Goal: Task Accomplishment & Management: Manage account settings

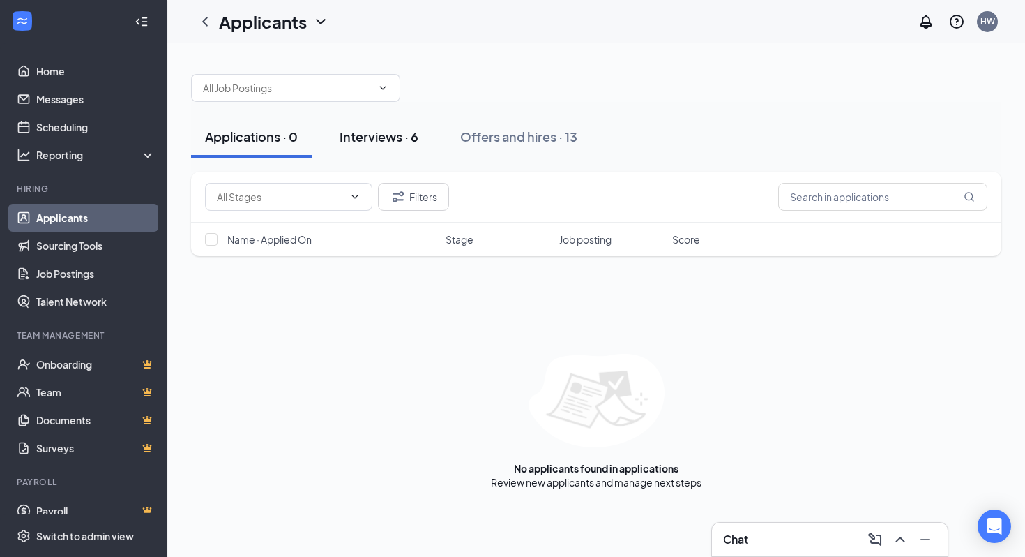
click at [411, 144] on div "Interviews · 6" at bounding box center [379, 136] width 79 height 17
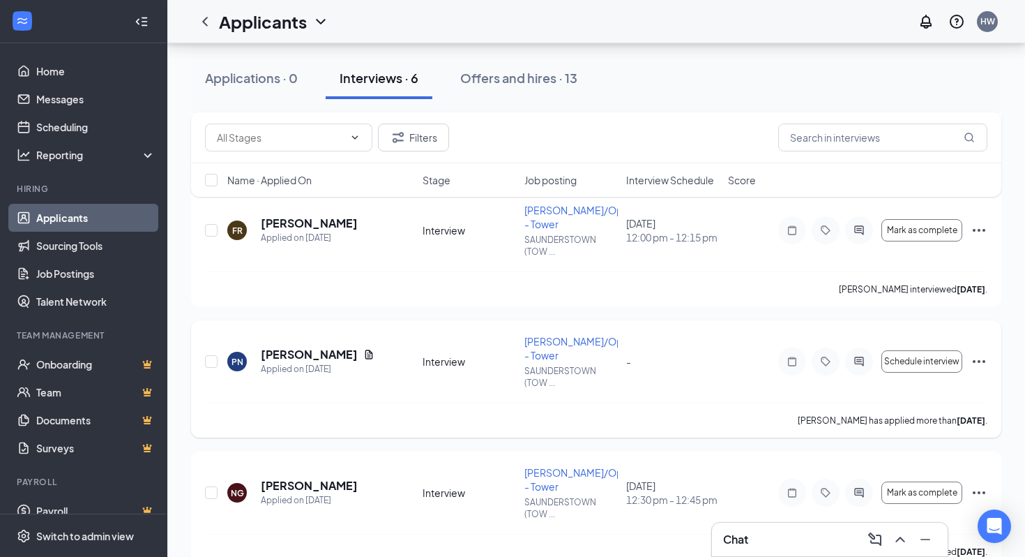
scroll to position [205, 0]
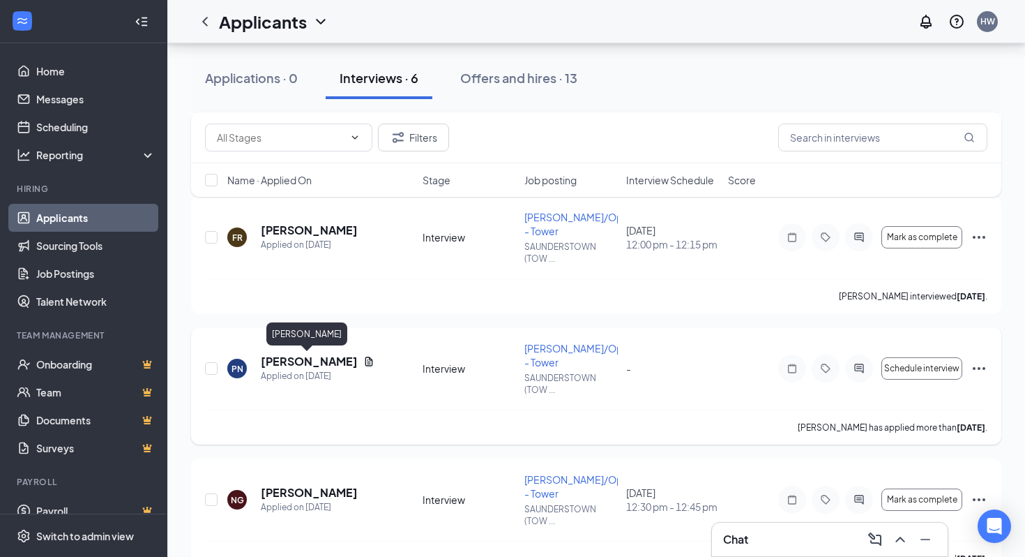
click at [347, 360] on div "[PERSON_NAME]" at bounding box center [318, 361] width 114 height 15
click at [363, 360] on icon "Document" at bounding box center [368, 361] width 11 height 11
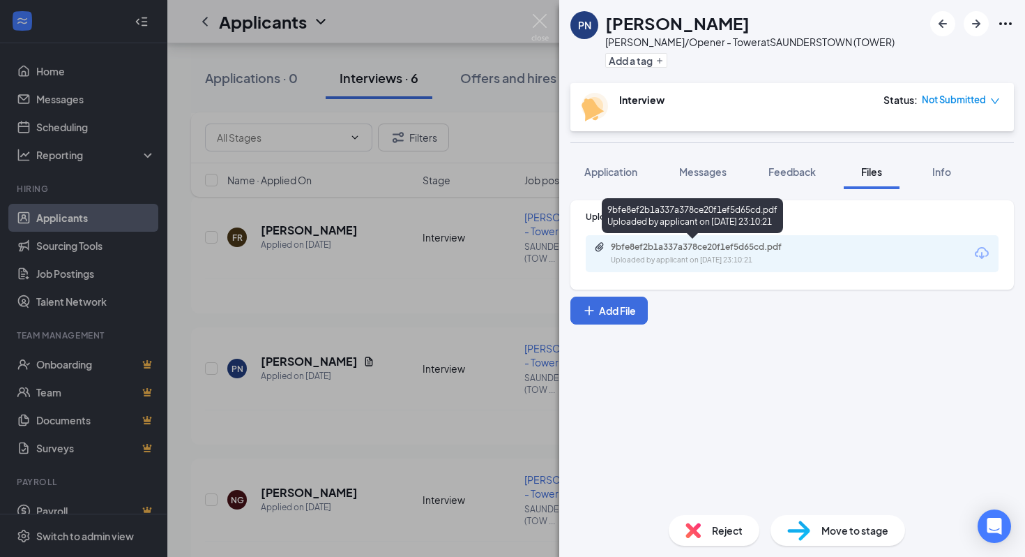
click at [700, 254] on div "9bfe8ef2b1a337a378ce20f1ef5d65cd.pdf Uploaded by applicant on [DATE] 23:10:21" at bounding box center [707, 253] width 226 height 24
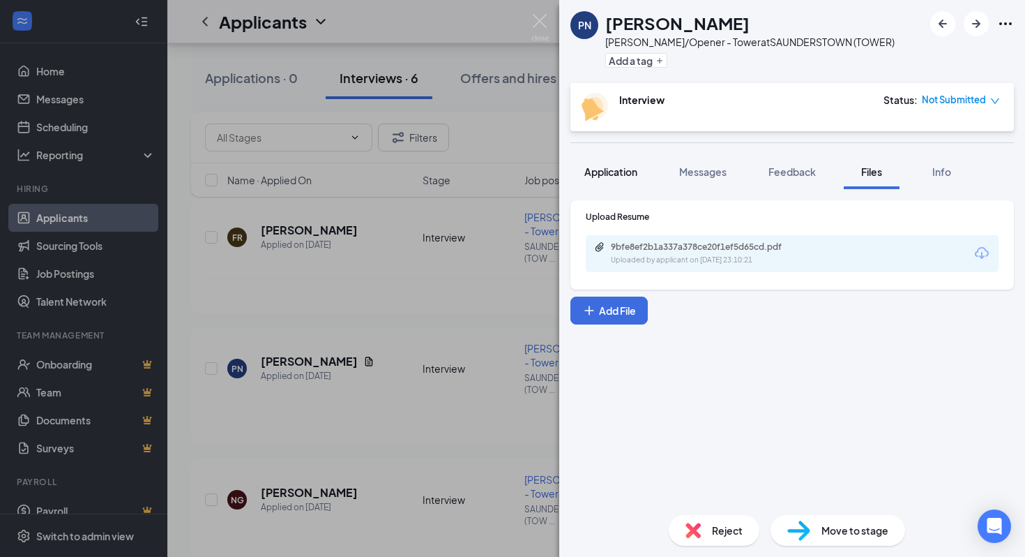
click at [601, 173] on span "Application" at bounding box center [611, 171] width 53 height 13
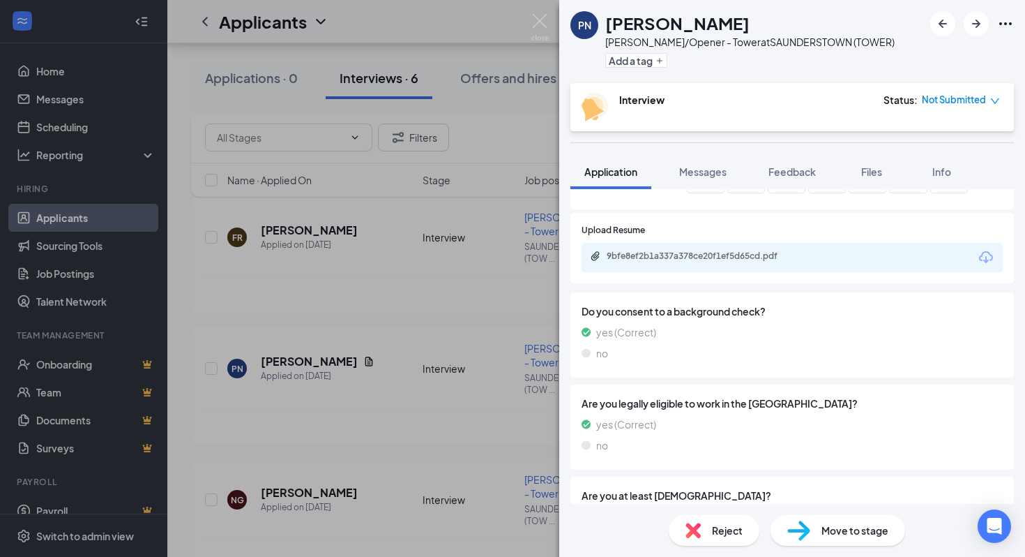
scroll to position [532, 0]
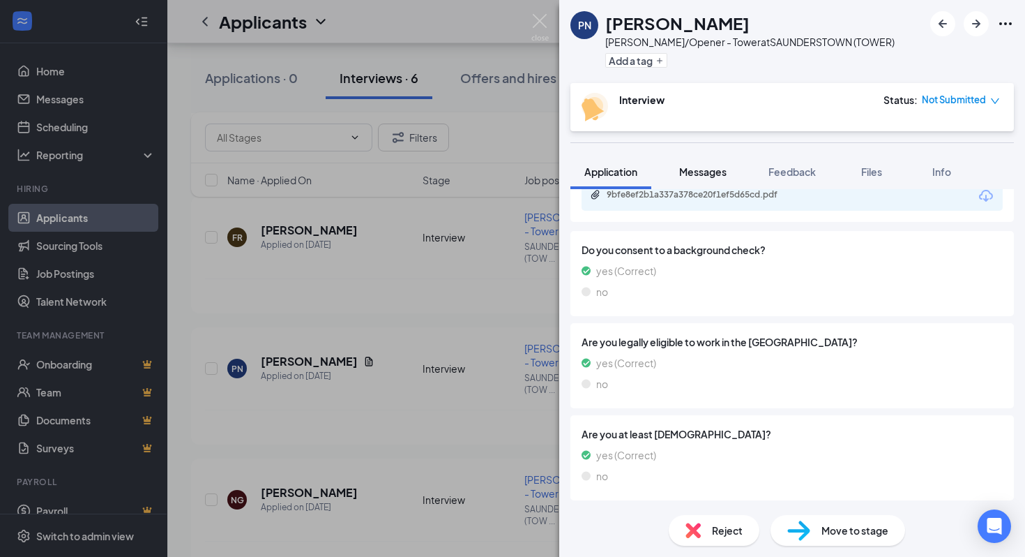
click at [698, 181] on button "Messages" at bounding box center [703, 171] width 75 height 35
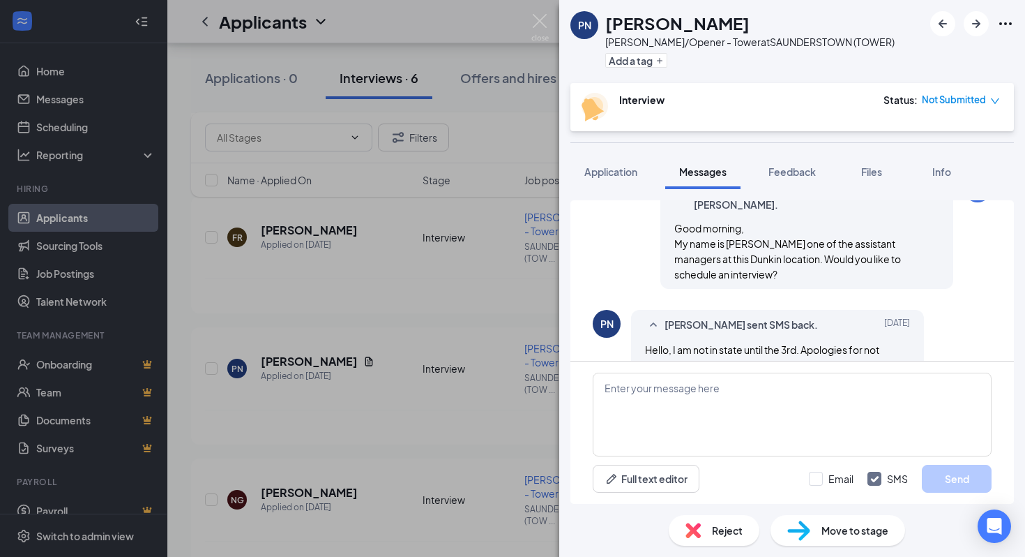
scroll to position [525, 0]
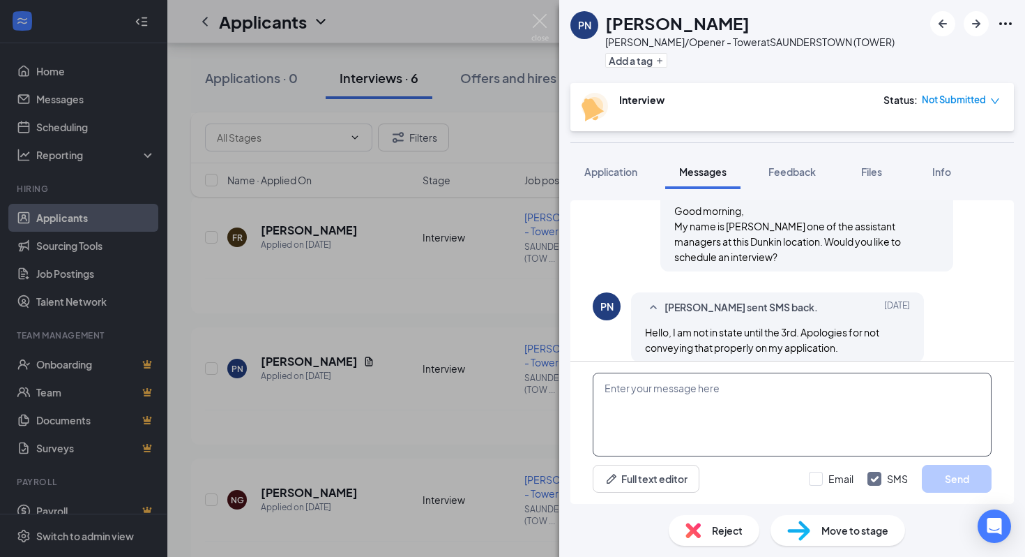
click at [693, 404] on textarea at bounding box center [792, 415] width 399 height 84
type textarea "No worries. Would you be able to come on either the 3rd or 4th around 2pm for a…"
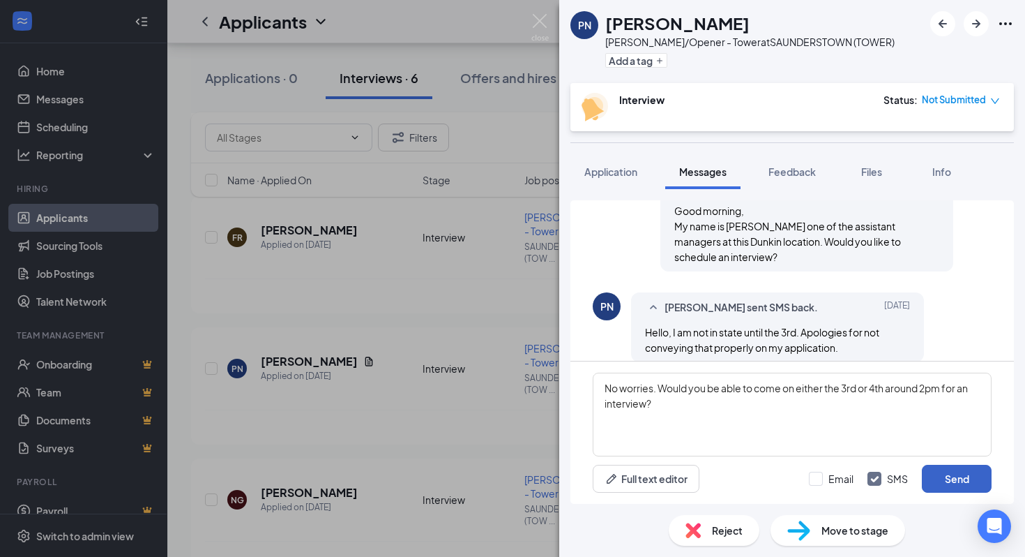
click at [948, 479] on button "Send" at bounding box center [957, 479] width 70 height 28
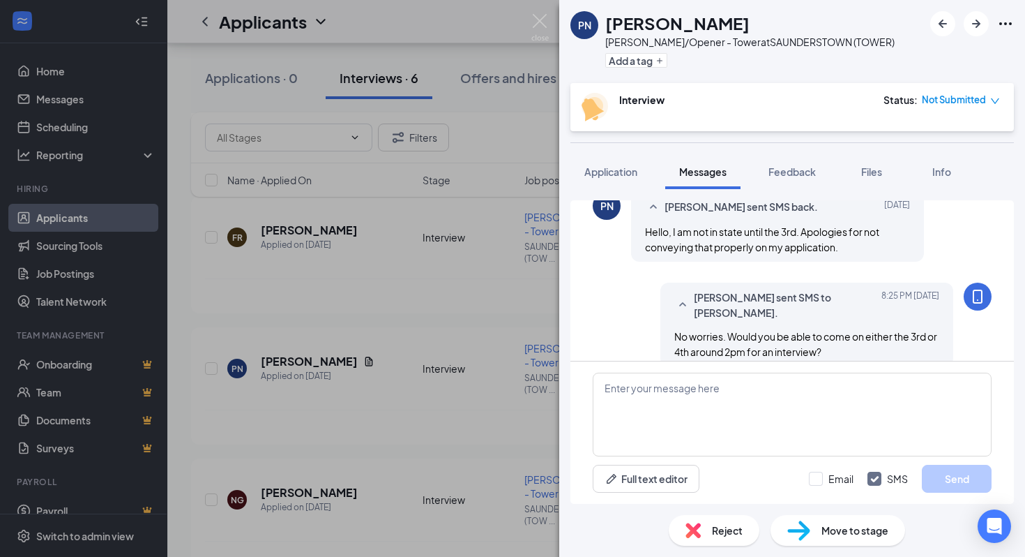
scroll to position [629, 0]
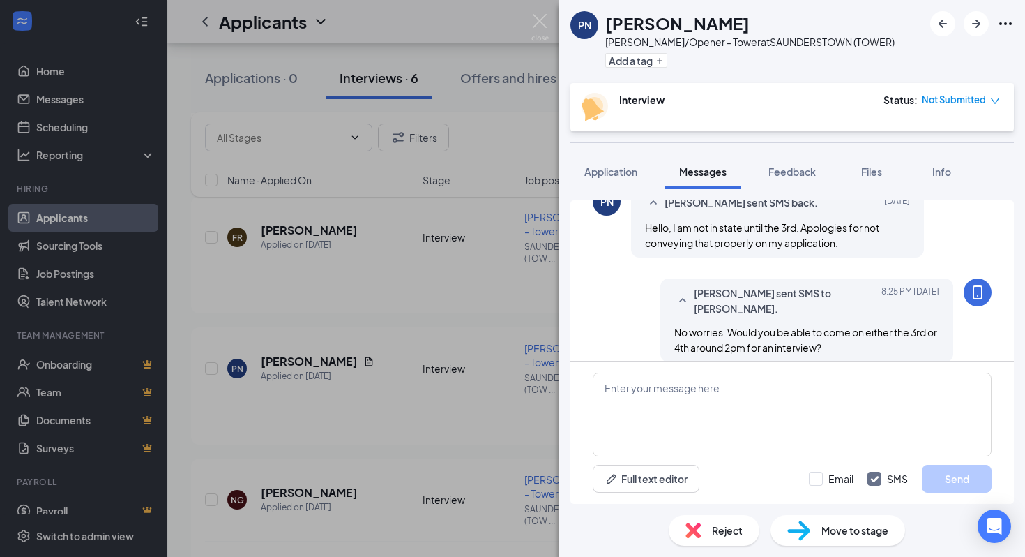
click at [430, 349] on div "PN [PERSON_NAME]/Opener - Tower at [GEOGRAPHIC_DATA] (TOWER) Add a tag Intervie…" at bounding box center [512, 278] width 1025 height 557
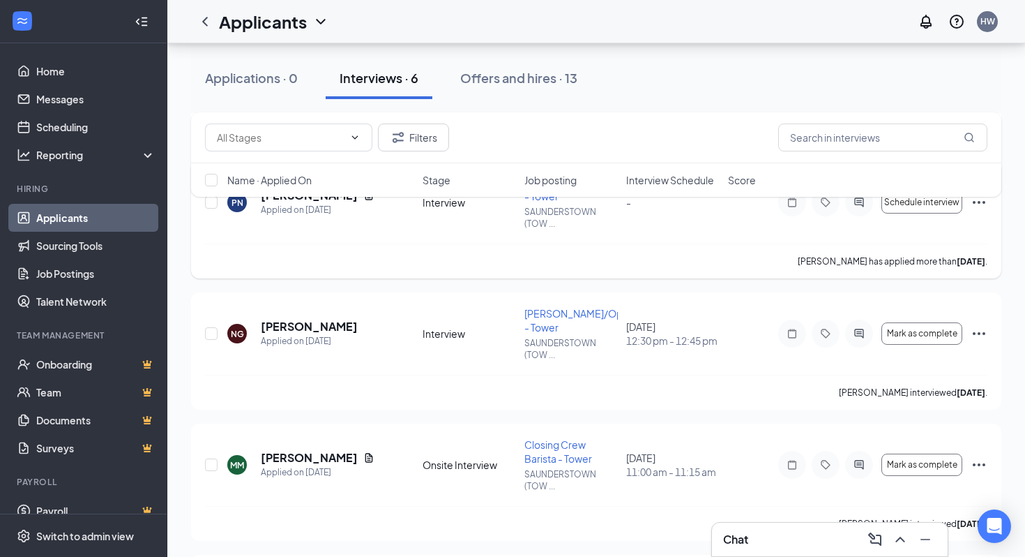
scroll to position [503, 0]
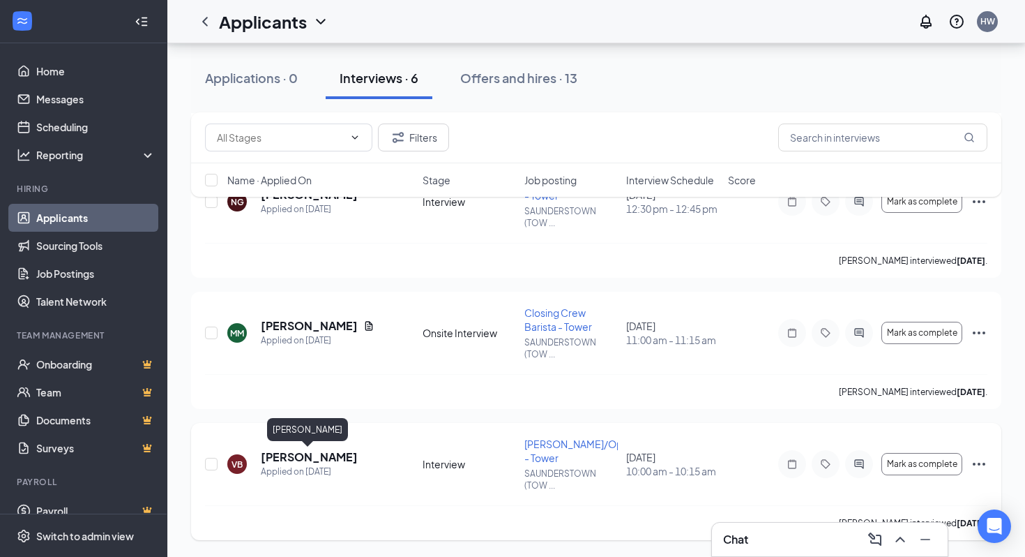
click at [319, 456] on h5 "[PERSON_NAME]" at bounding box center [309, 456] width 97 height 15
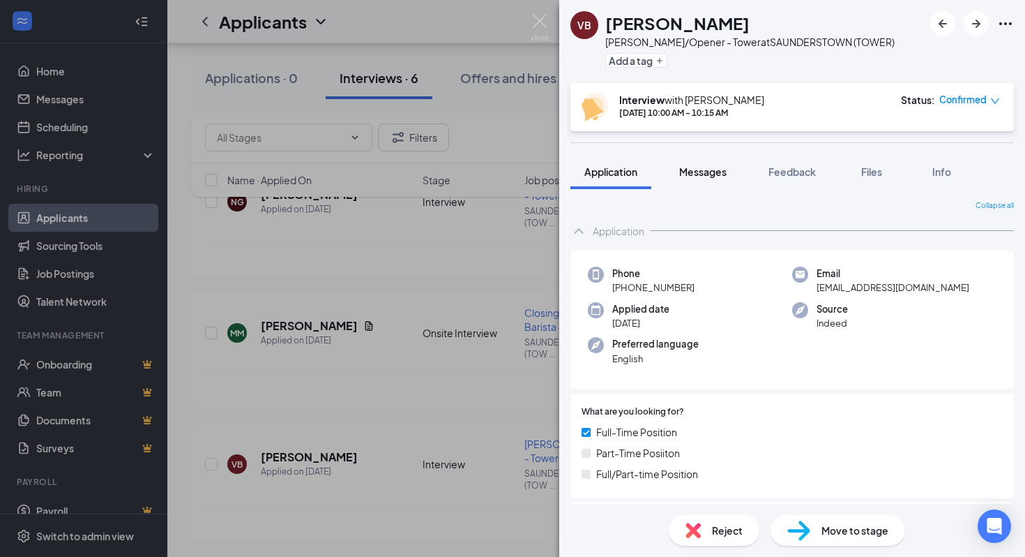
click at [696, 174] on span "Messages" at bounding box center [702, 171] width 47 height 13
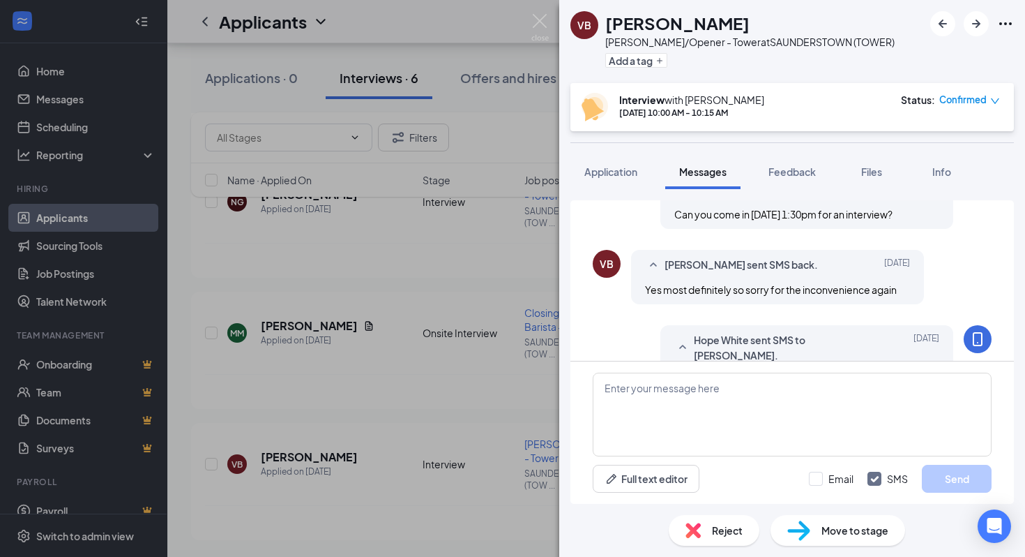
scroll to position [721, 0]
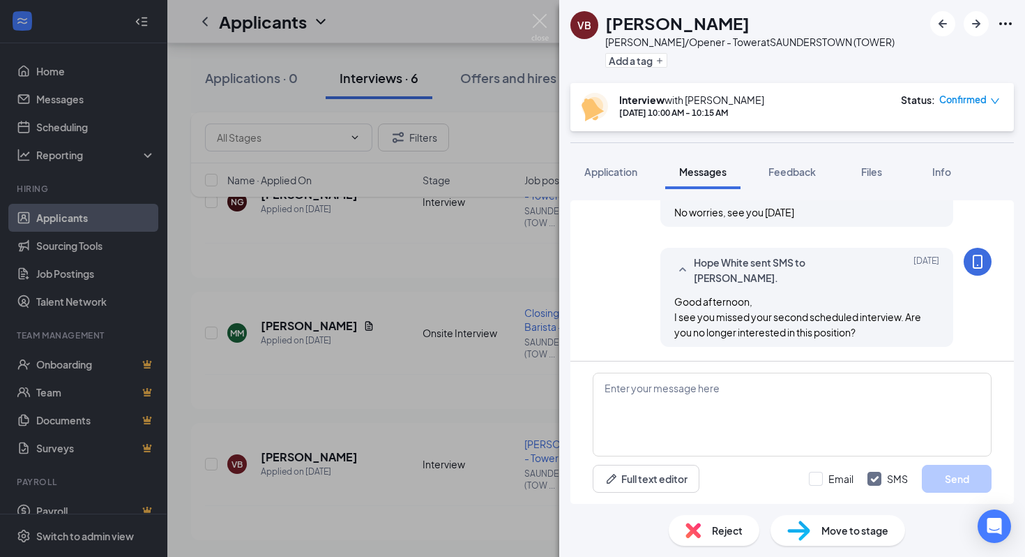
click at [445, 387] on div "[PERSON_NAME] [PERSON_NAME]/Opener - Tower at [GEOGRAPHIC_DATA] (TOWER) Add a t…" at bounding box center [512, 278] width 1025 height 557
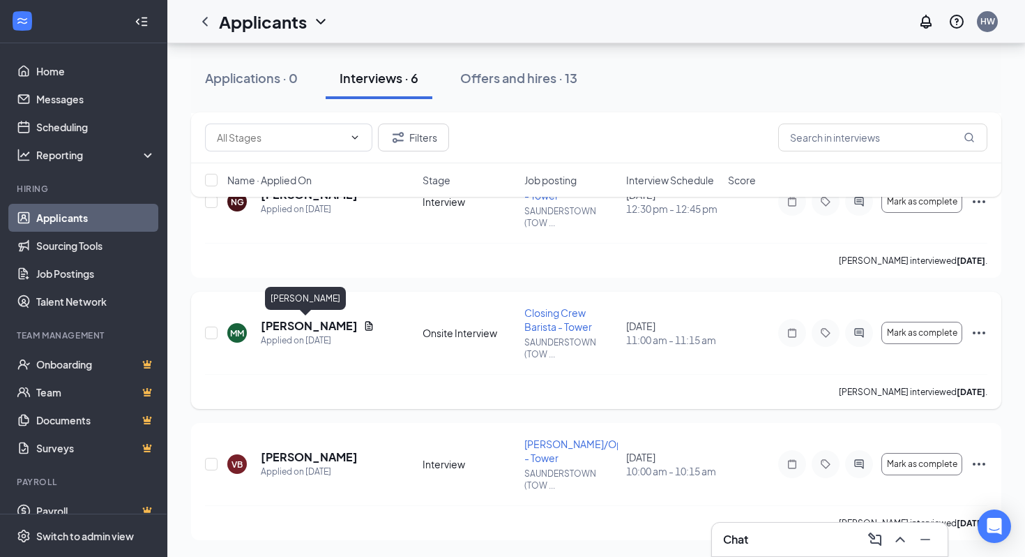
click at [310, 329] on h5 "[PERSON_NAME]" at bounding box center [309, 325] width 97 height 15
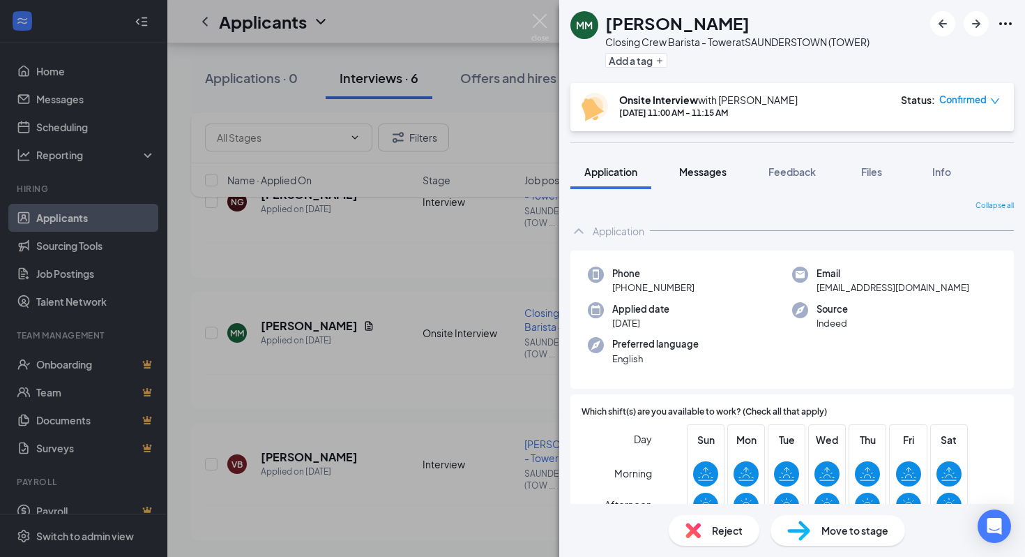
click at [705, 174] on span "Messages" at bounding box center [702, 171] width 47 height 13
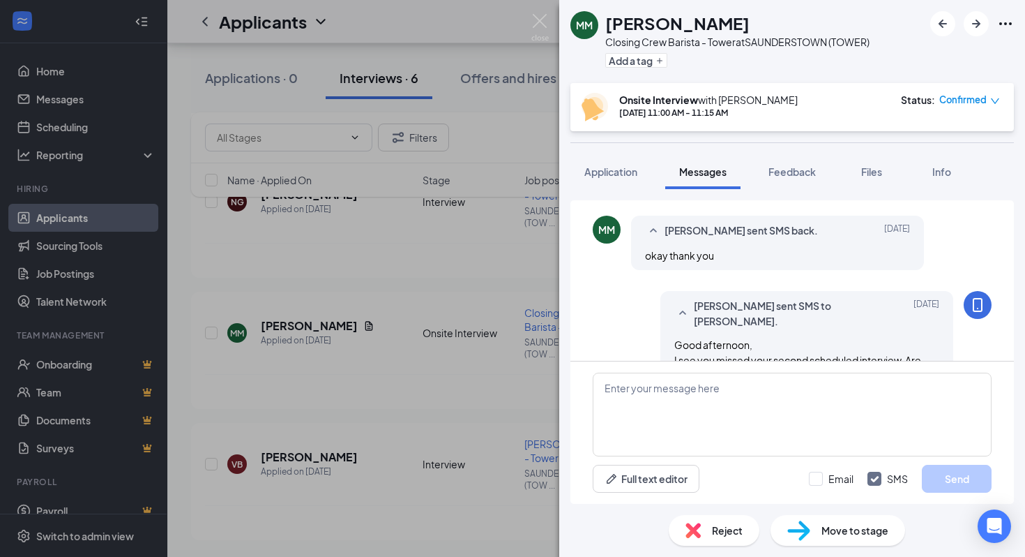
scroll to position [650, 0]
click at [510, 359] on div "MM [PERSON_NAME] Closing Crew Barista - Tower at [GEOGRAPHIC_DATA] (TOWER) Add …" at bounding box center [512, 278] width 1025 height 557
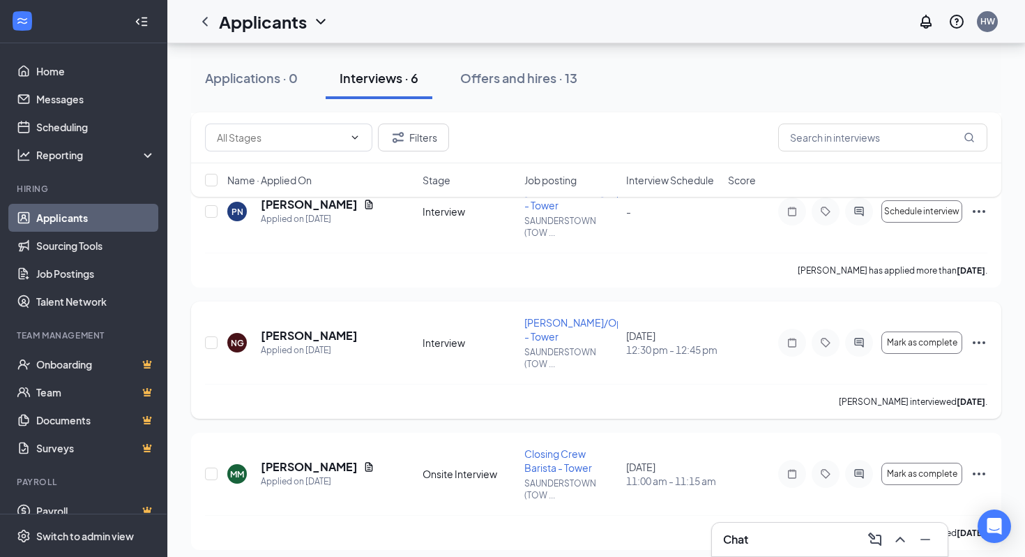
scroll to position [356, 0]
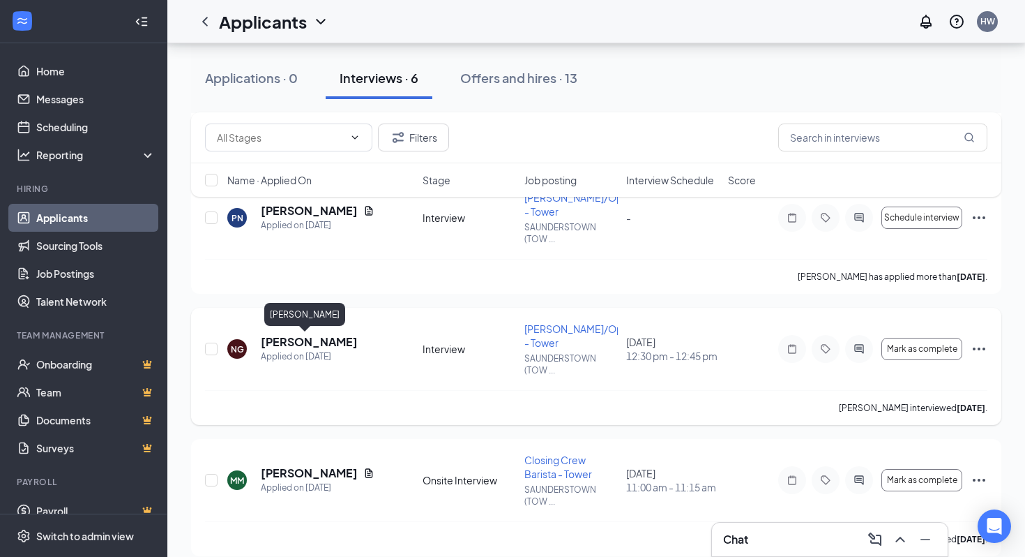
click at [310, 338] on h5 "[PERSON_NAME]" at bounding box center [309, 341] width 97 height 15
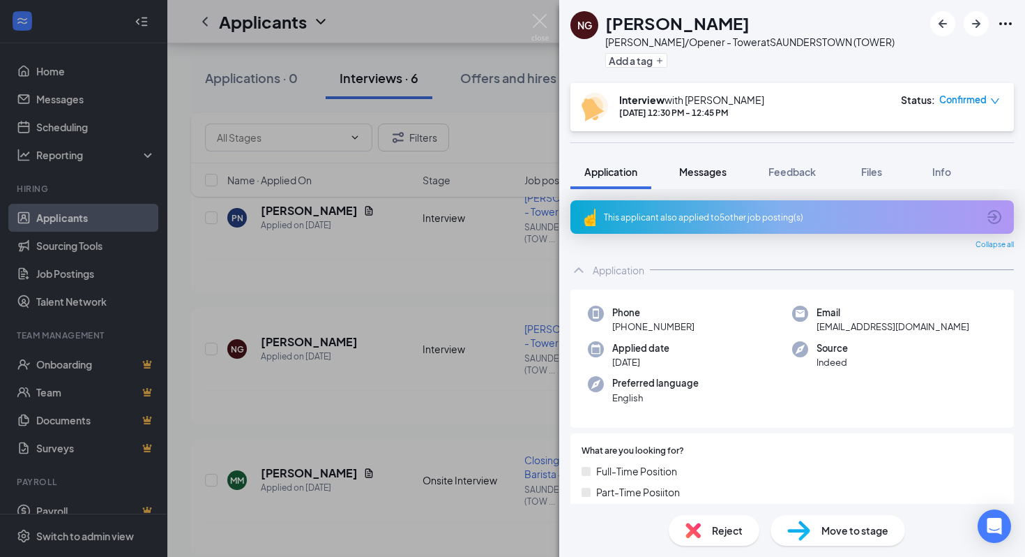
click at [691, 173] on span "Messages" at bounding box center [702, 171] width 47 height 13
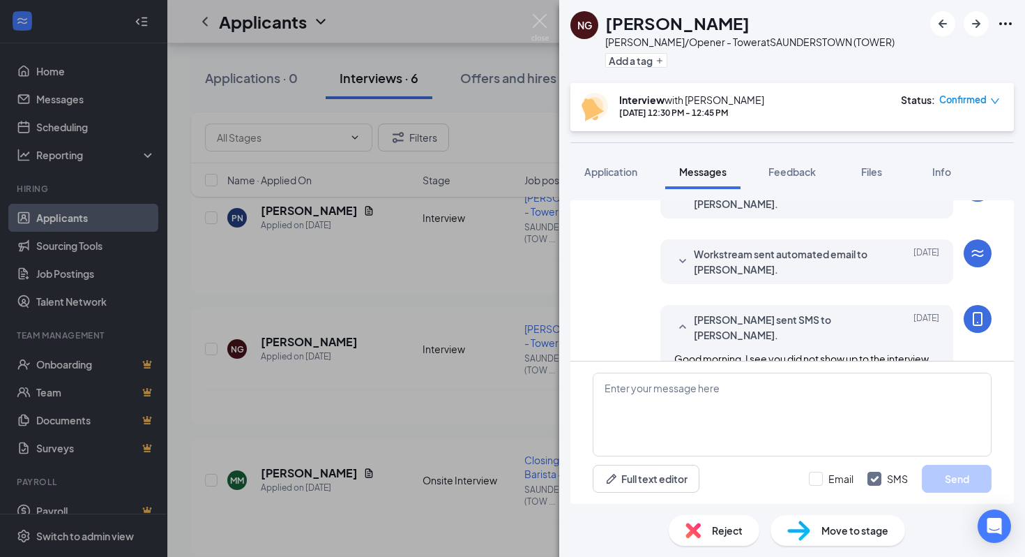
scroll to position [540, 0]
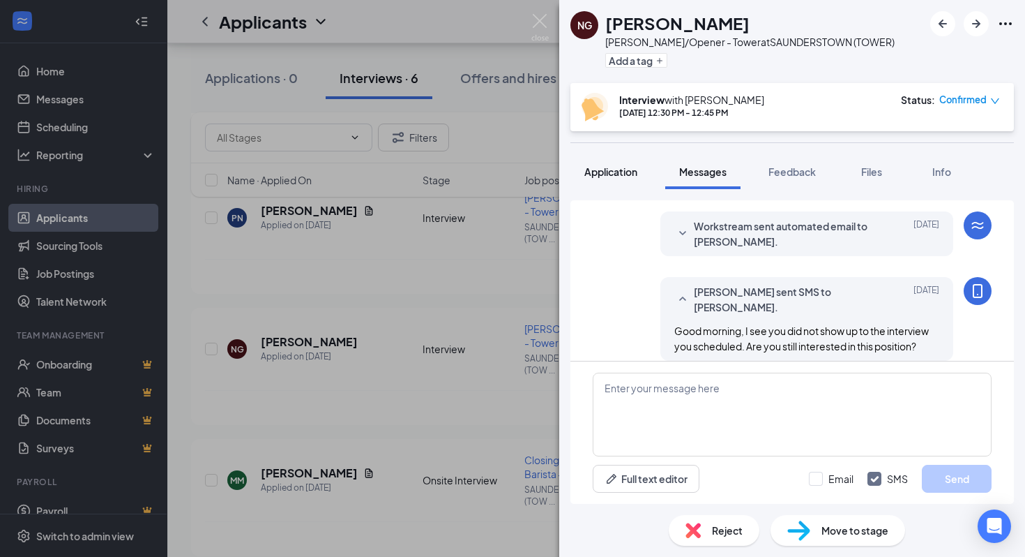
click at [636, 175] on span "Application" at bounding box center [611, 171] width 53 height 13
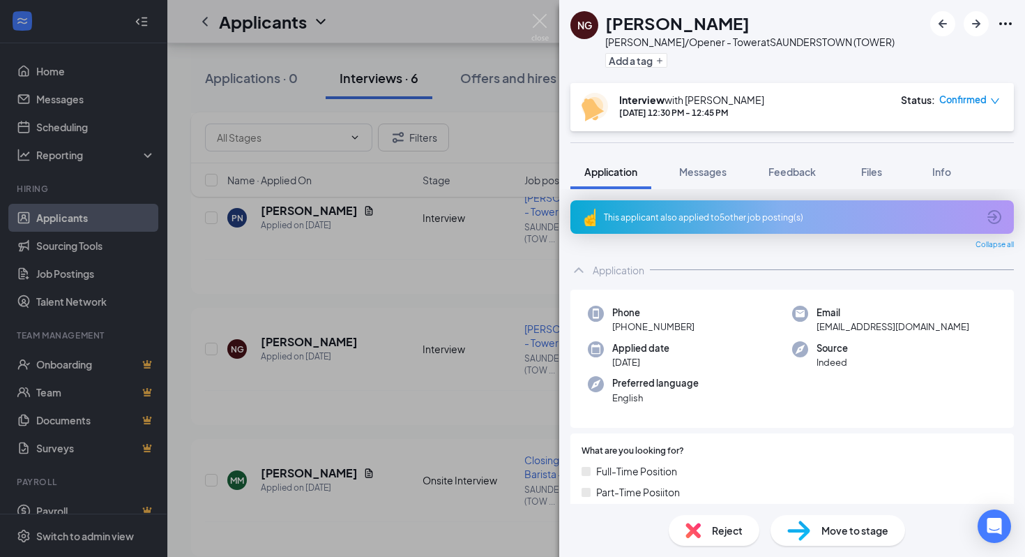
click at [714, 216] on div "This applicant also applied to 5 other job posting(s)" at bounding box center [791, 217] width 374 height 12
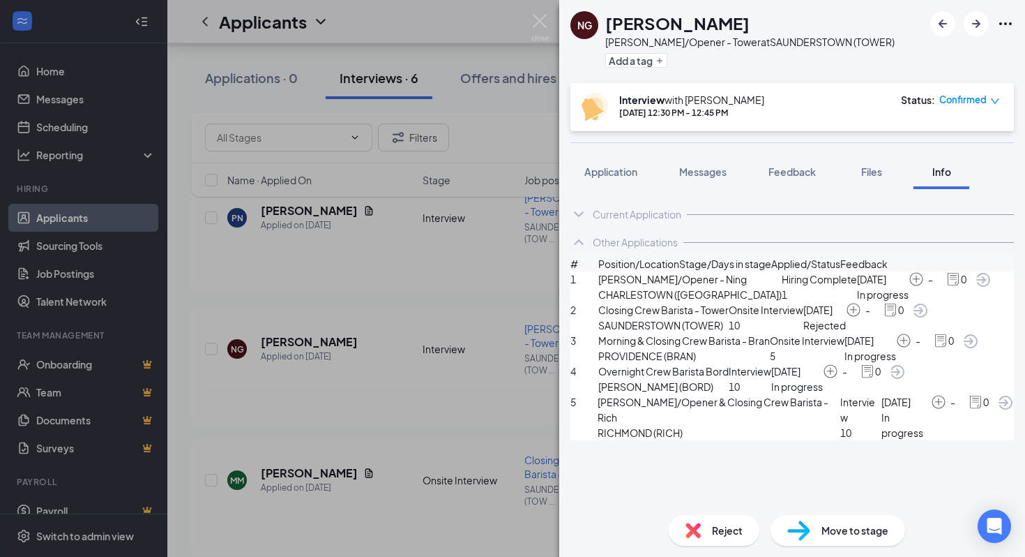
scroll to position [80, 0]
click at [694, 535] on img at bounding box center [693, 529] width 15 height 15
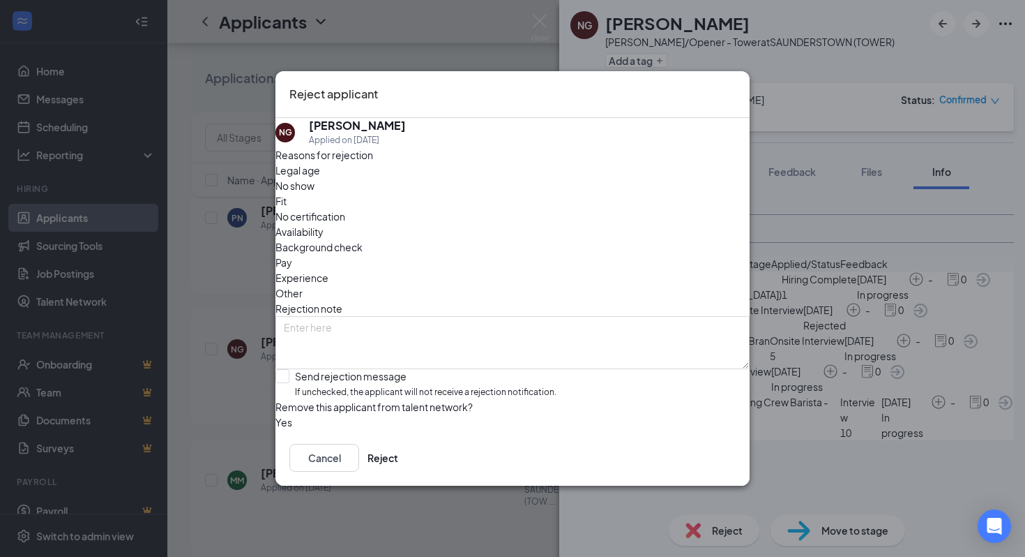
click at [736, 85] on icon "Cross" at bounding box center [736, 85] width 0 height 0
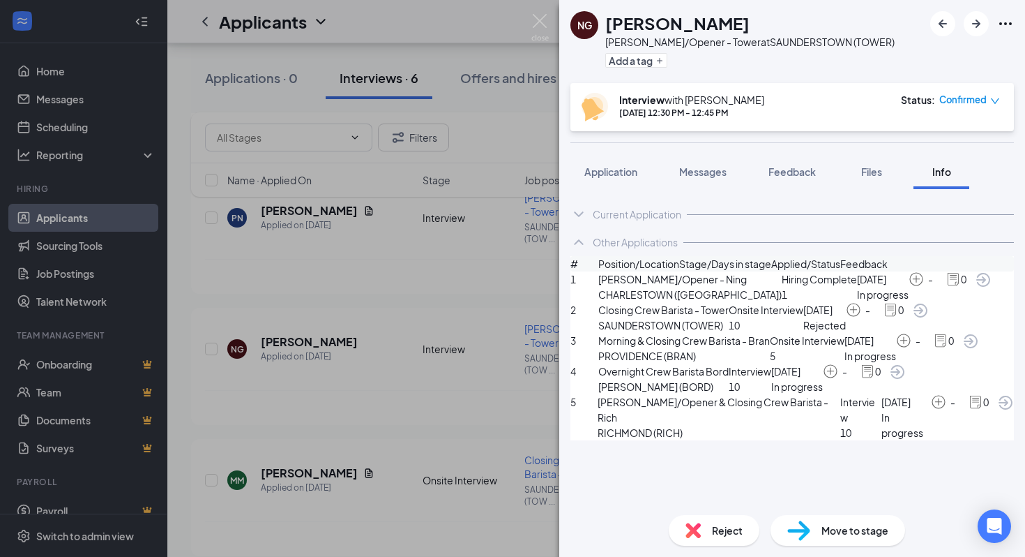
click at [998, 33] on div at bounding box center [973, 23] width 84 height 25
click at [1000, 27] on icon "Ellipses" at bounding box center [1006, 23] width 17 height 17
click at [903, 57] on link "View full application" at bounding box center [900, 48] width 90 height 15
click at [495, 182] on div "NG [PERSON_NAME] [PERSON_NAME]/Opener - Tower at [GEOGRAPHIC_DATA] (TOWER) Add …" at bounding box center [512, 278] width 1025 height 557
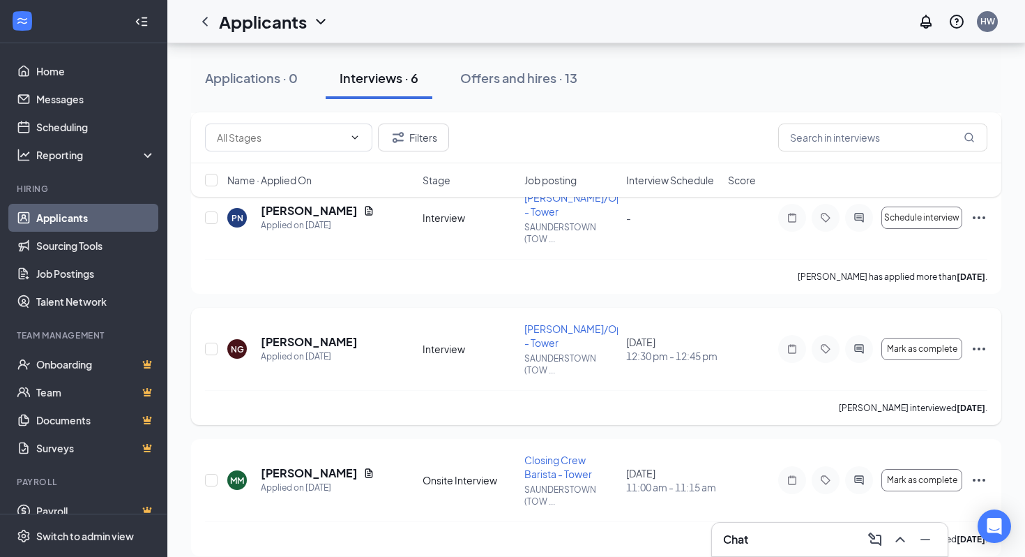
click at [980, 355] on icon "Ellipses" at bounding box center [979, 348] width 17 height 17
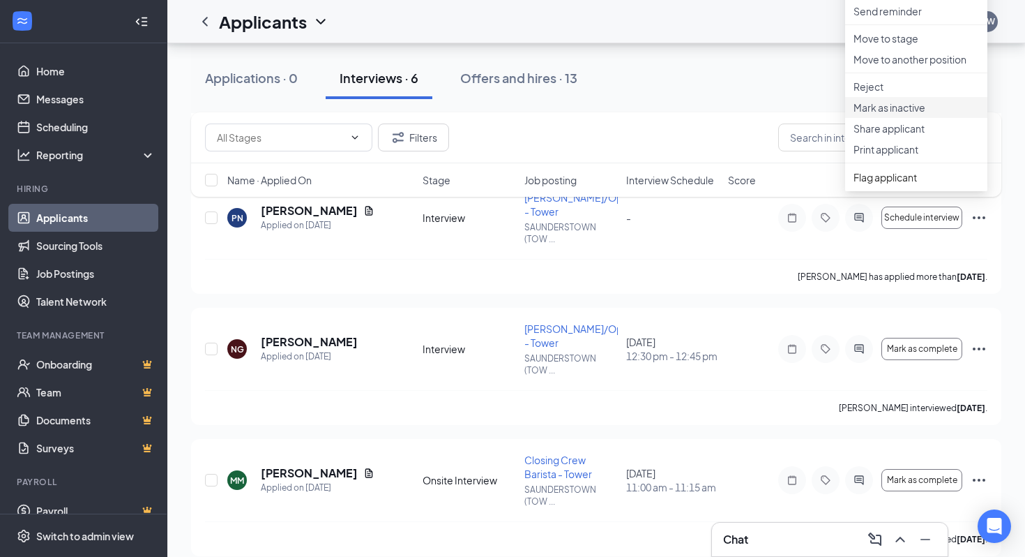
click at [896, 114] on p "Mark as inactive" at bounding box center [917, 107] width 126 height 14
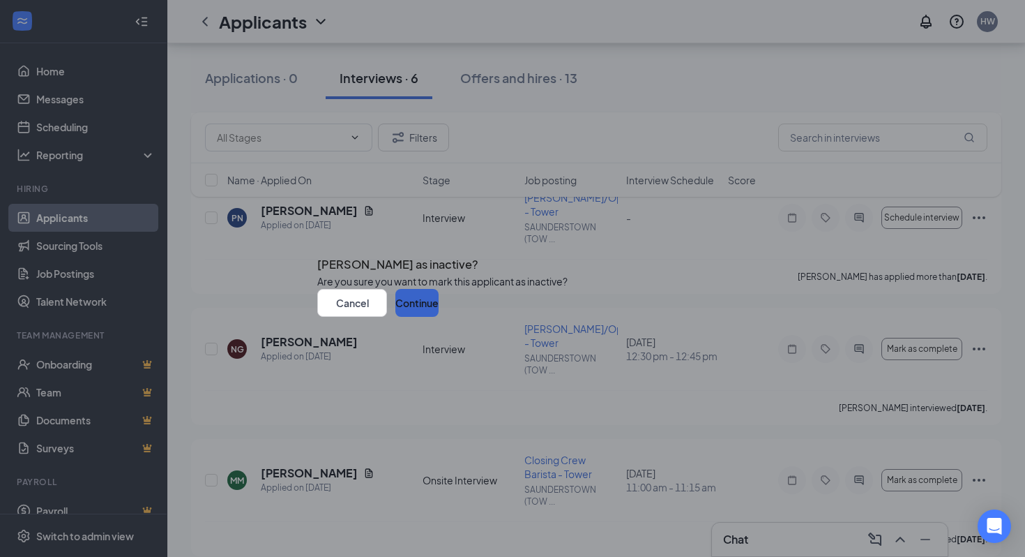
click at [439, 317] on button "Continue" at bounding box center [417, 303] width 43 height 28
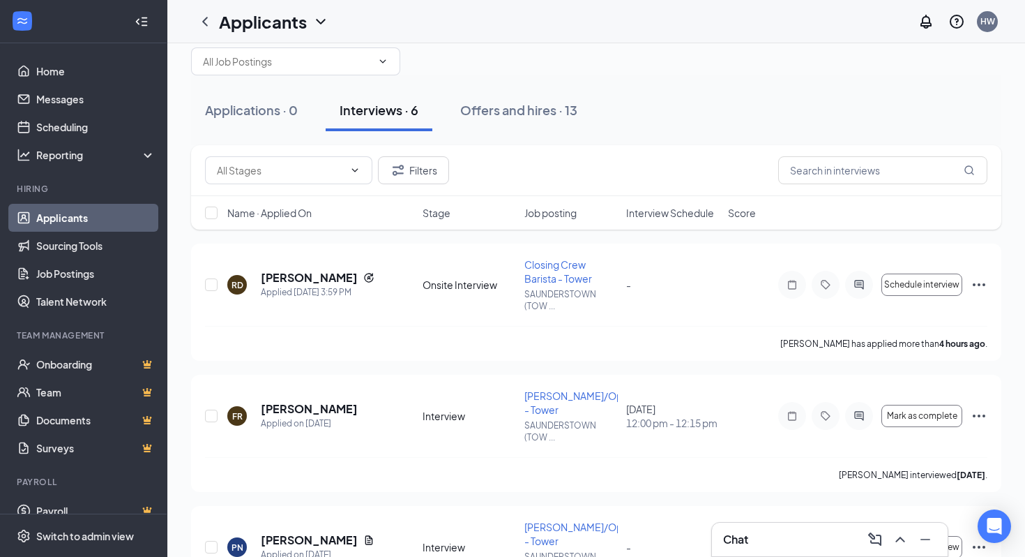
scroll to position [12, 0]
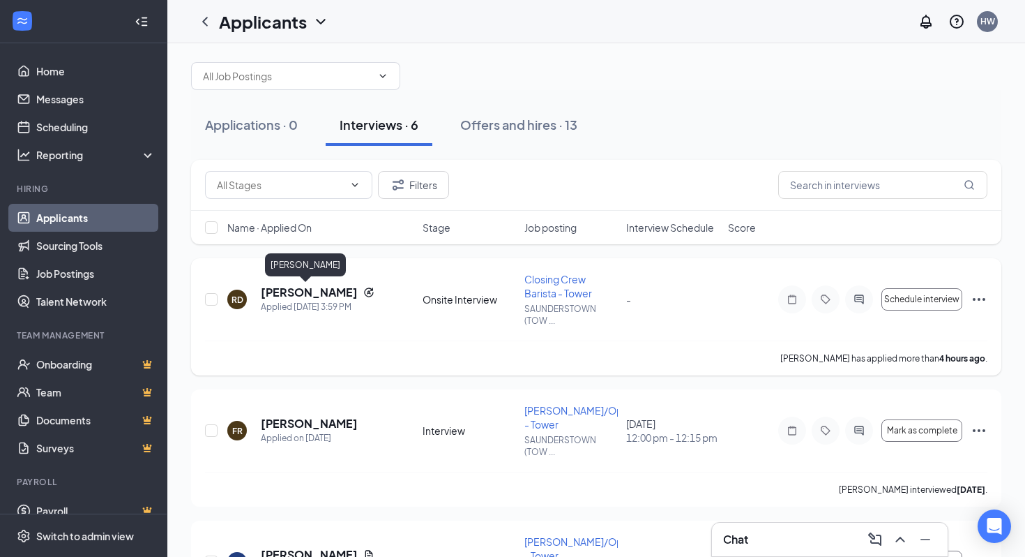
click at [321, 292] on h5 "[PERSON_NAME]" at bounding box center [309, 292] width 97 height 15
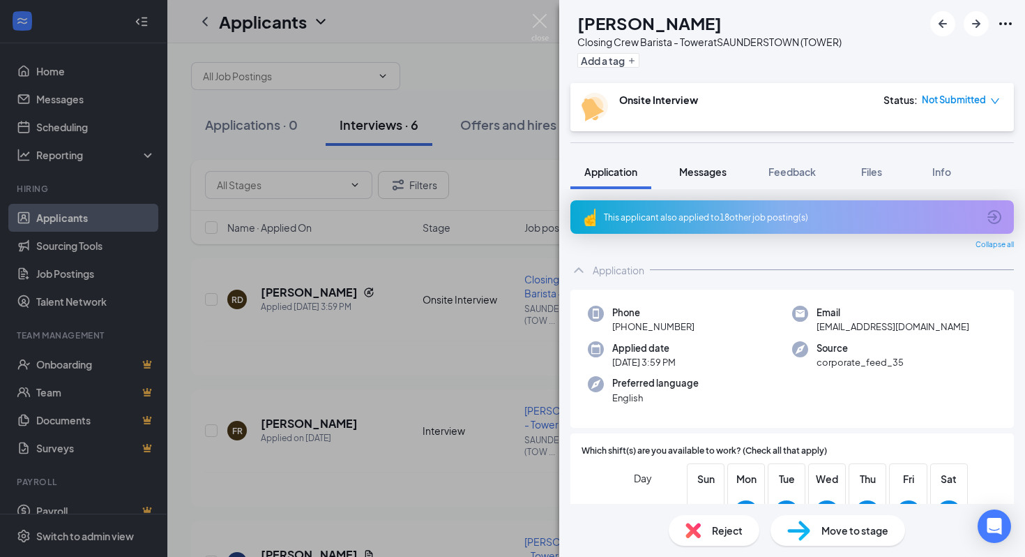
click at [672, 180] on button "Messages" at bounding box center [703, 171] width 75 height 35
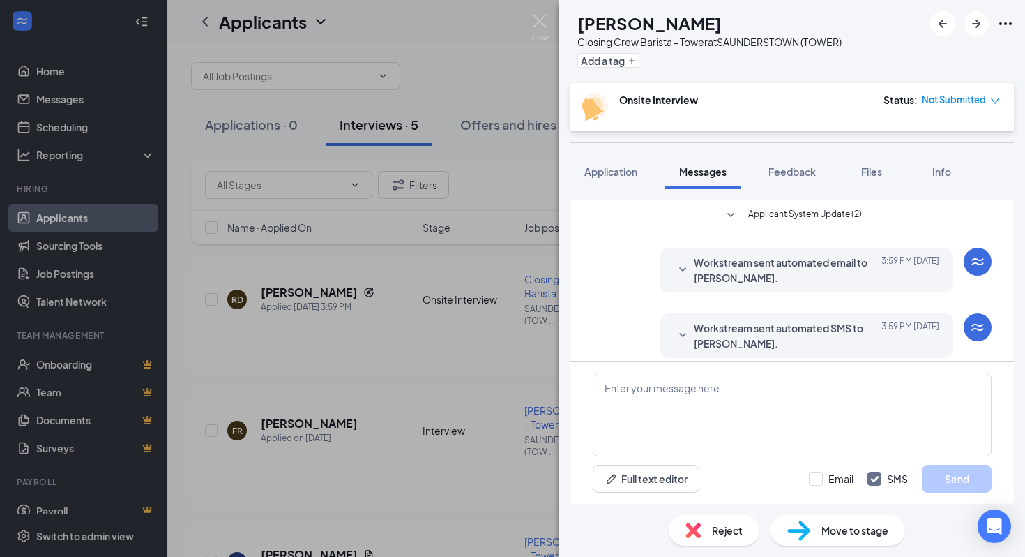
click at [765, 213] on span "Applicant System Update (2)" at bounding box center [806, 215] width 114 height 17
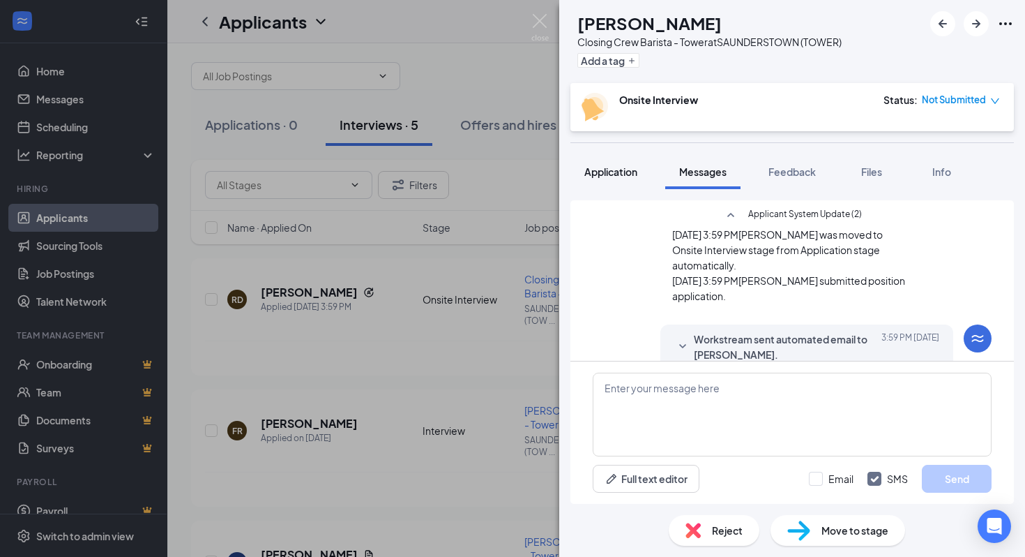
click at [608, 181] on button "Application" at bounding box center [611, 171] width 81 height 35
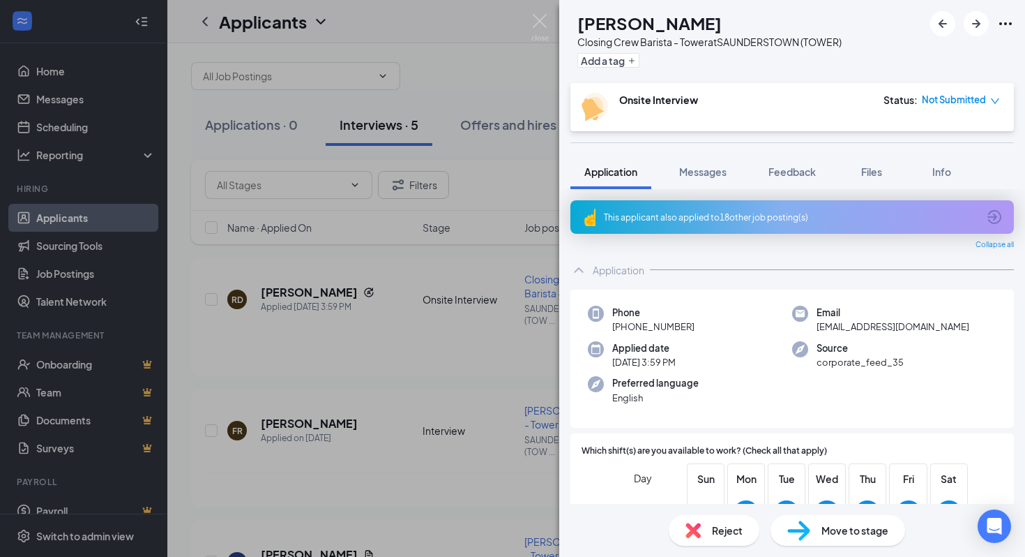
click at [652, 216] on div "This applicant also applied to 18 other job posting(s)" at bounding box center [791, 217] width 374 height 12
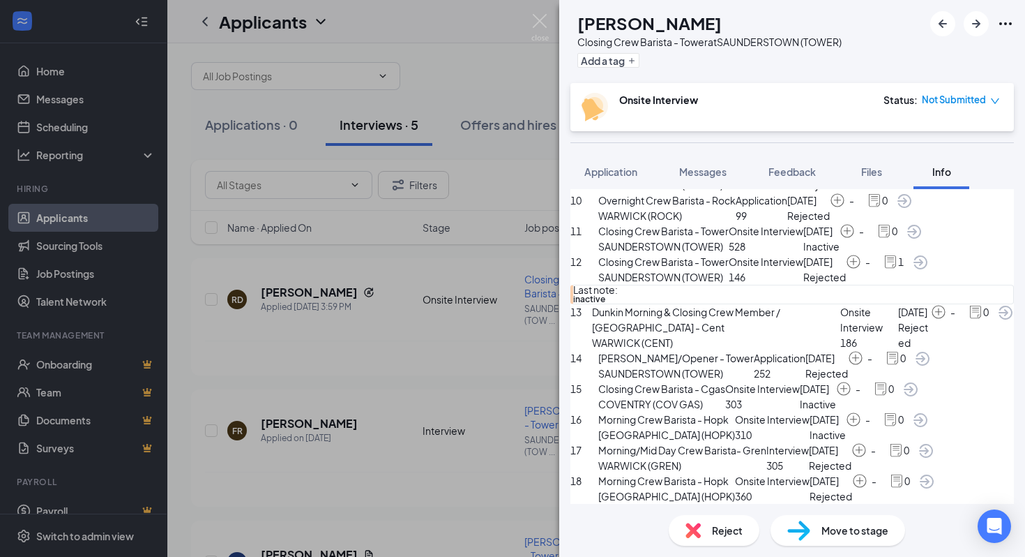
scroll to position [923, 0]
click at [418, 333] on div "RD [PERSON_NAME] Closing Crew Barista - Tower at [GEOGRAPHIC_DATA] (TOWER) Add …" at bounding box center [512, 278] width 1025 height 557
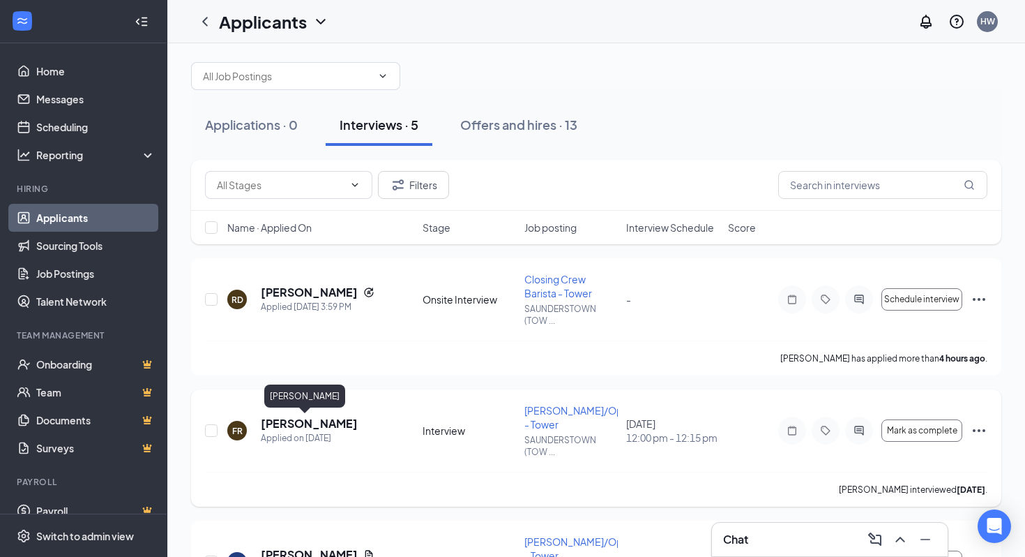
click at [285, 421] on h5 "[PERSON_NAME]" at bounding box center [309, 423] width 97 height 15
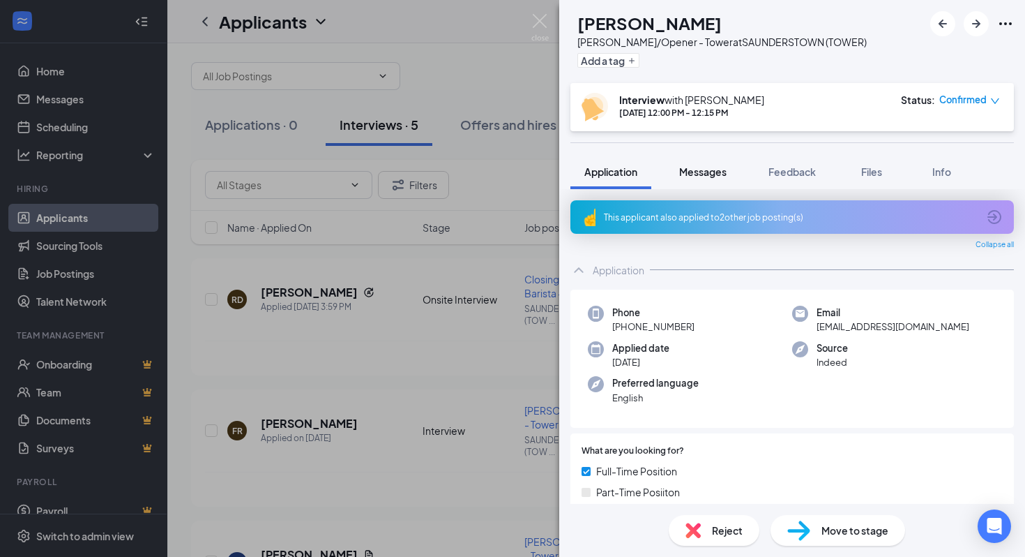
click at [696, 174] on span "Messages" at bounding box center [702, 171] width 47 height 13
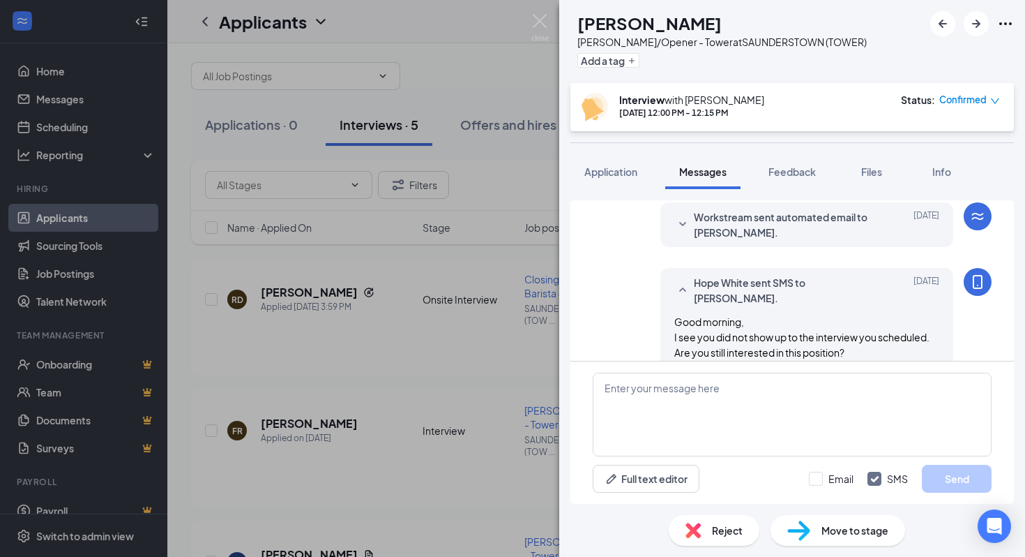
scroll to position [555, 0]
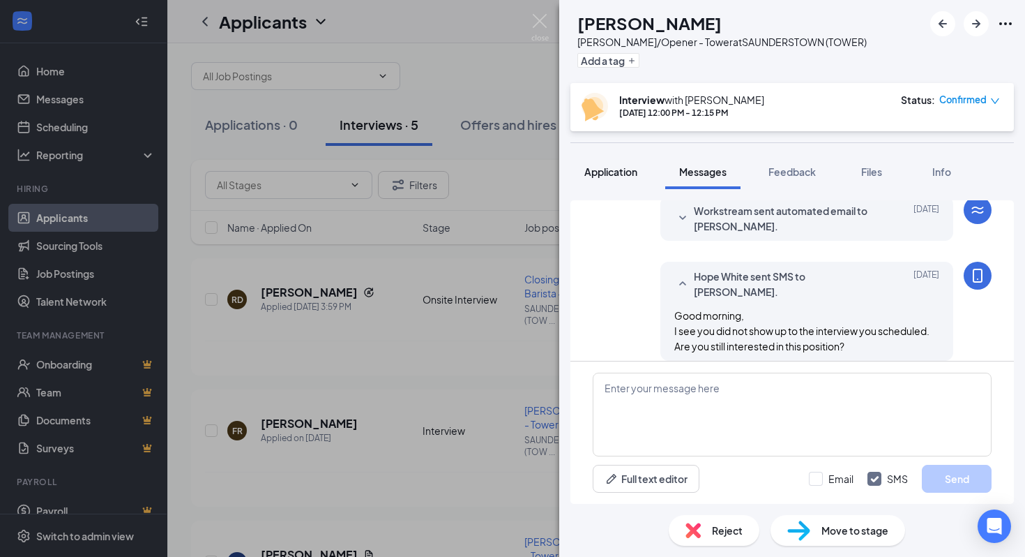
click at [618, 170] on span "Application" at bounding box center [611, 171] width 53 height 13
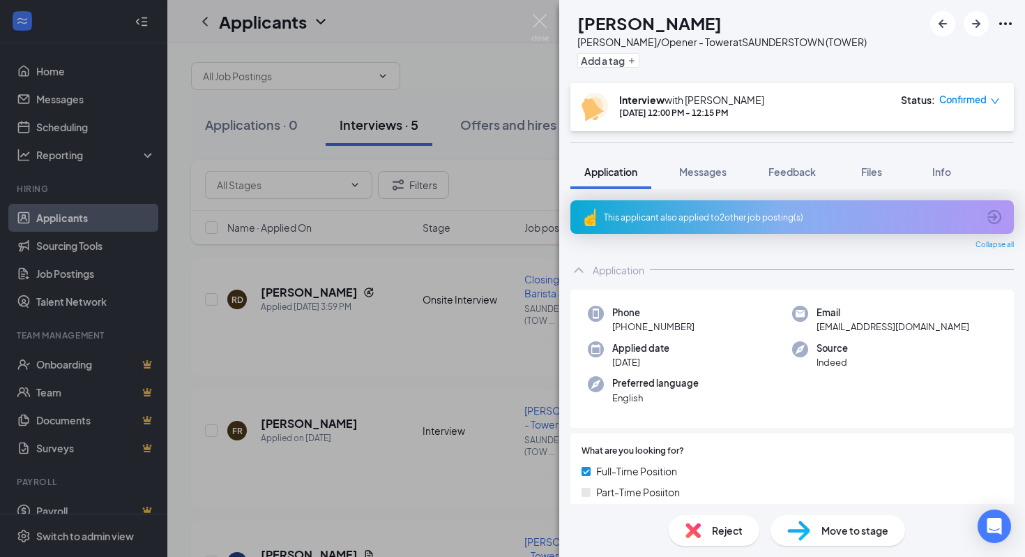
click at [691, 216] on div "This applicant also applied to 2 other job posting(s)" at bounding box center [791, 217] width 374 height 12
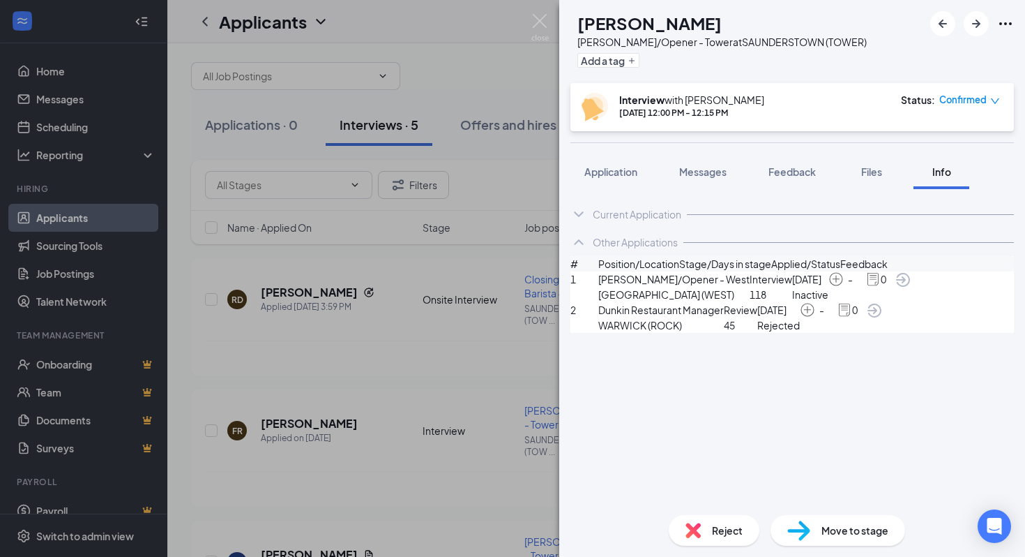
click at [430, 375] on div "FR [PERSON_NAME] [PERSON_NAME]/Opener - Tower at [GEOGRAPHIC_DATA] (TOWER) Add …" at bounding box center [512, 278] width 1025 height 557
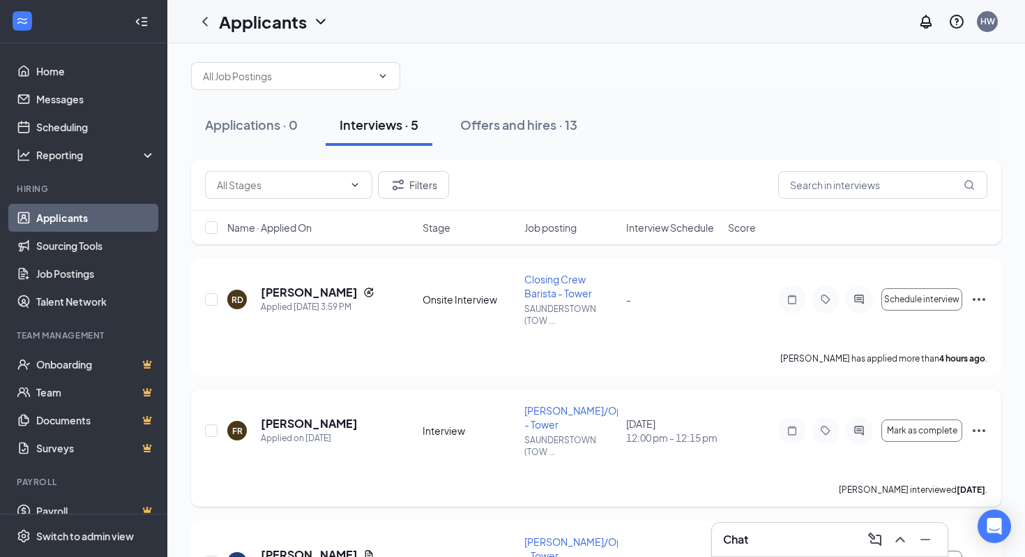
click at [976, 428] on icon "Ellipses" at bounding box center [979, 430] width 17 height 17
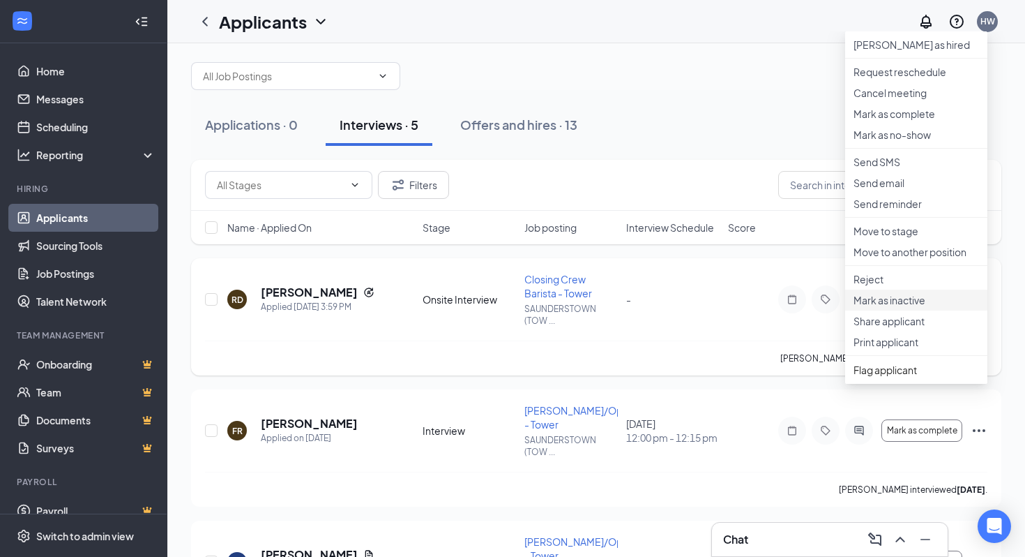
click at [889, 307] on p "Mark as inactive" at bounding box center [917, 300] width 126 height 14
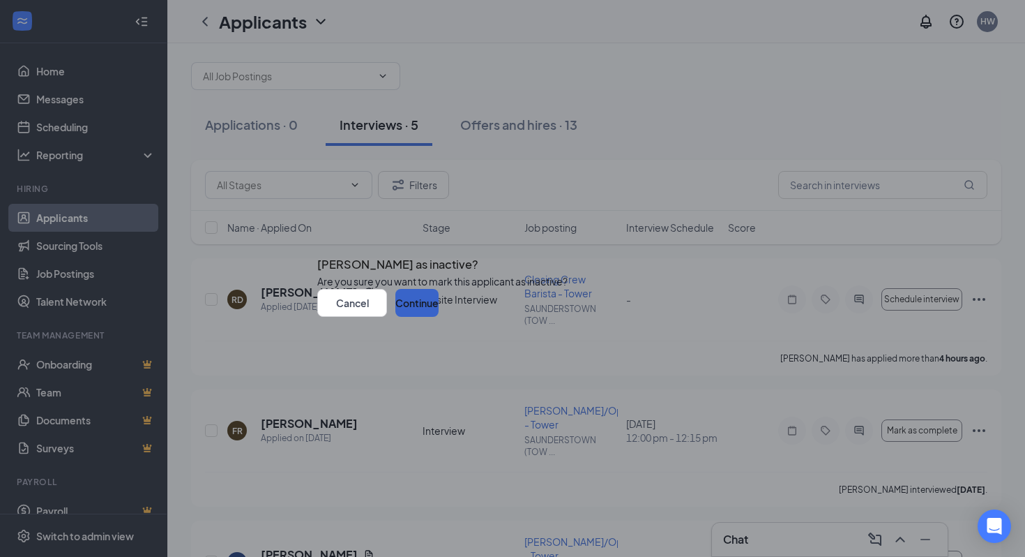
click at [439, 317] on button "Continue" at bounding box center [417, 303] width 43 height 28
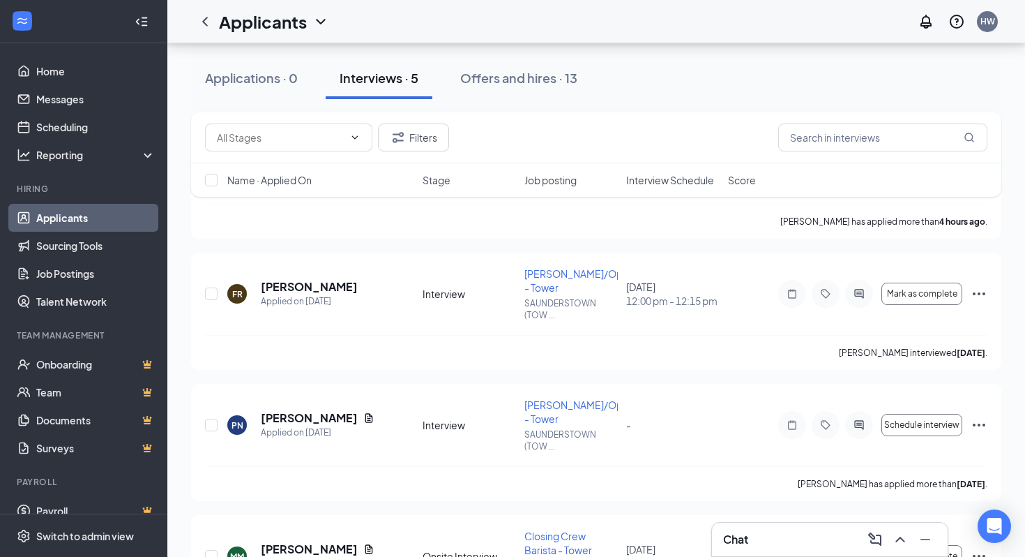
scroll to position [151, 0]
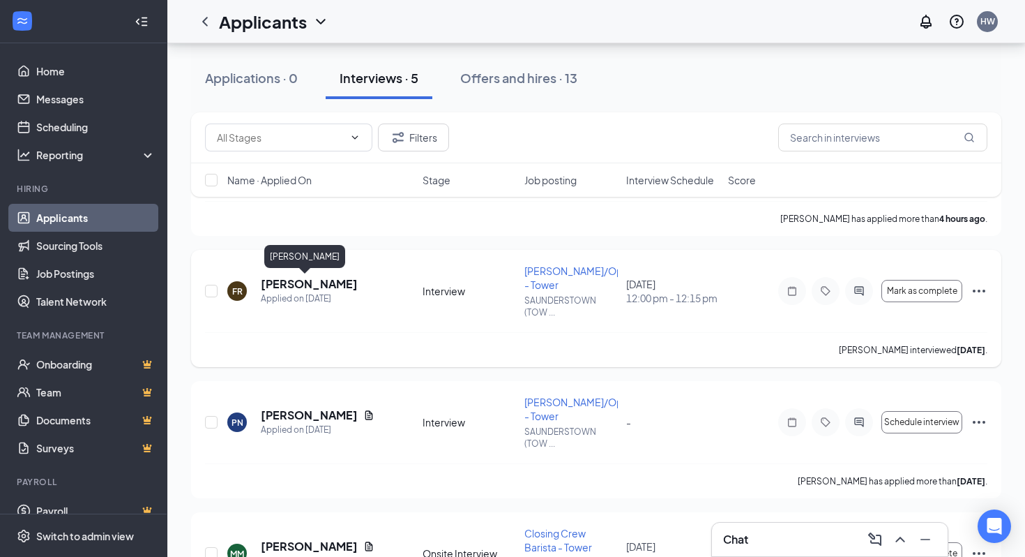
click at [308, 282] on h5 "[PERSON_NAME]" at bounding box center [309, 283] width 97 height 15
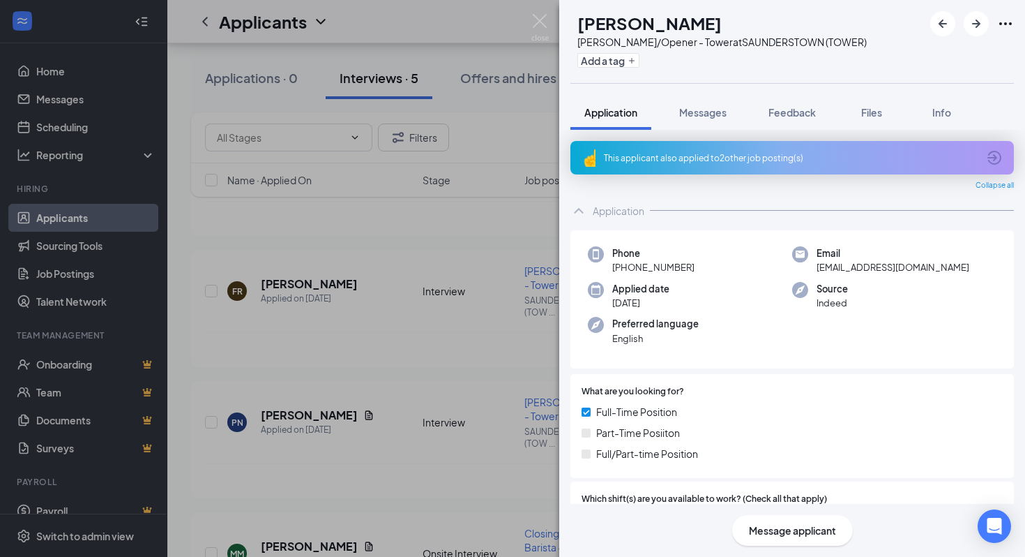
click at [695, 167] on div "This applicant also applied to 2 other job posting(s)" at bounding box center [793, 157] width 444 height 33
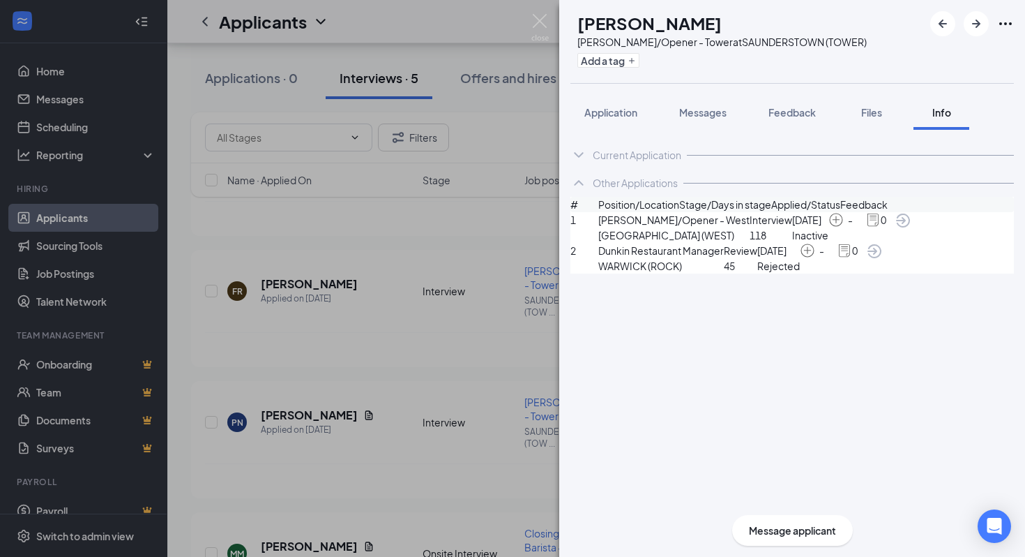
click at [448, 282] on div "FR [PERSON_NAME] [PERSON_NAME]/Opener - Tower at [GEOGRAPHIC_DATA] (TOWER) Add …" at bounding box center [512, 278] width 1025 height 557
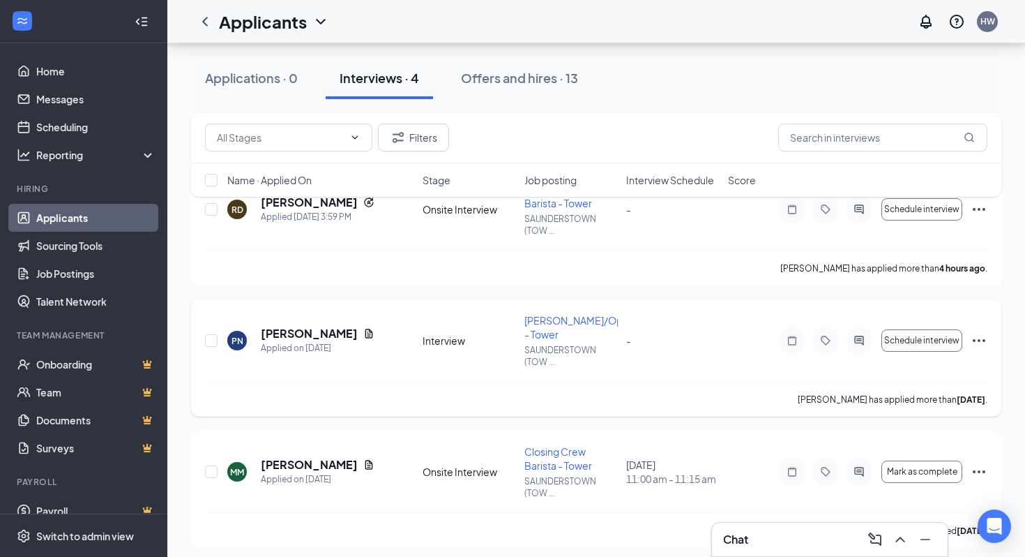
scroll to position [241, 0]
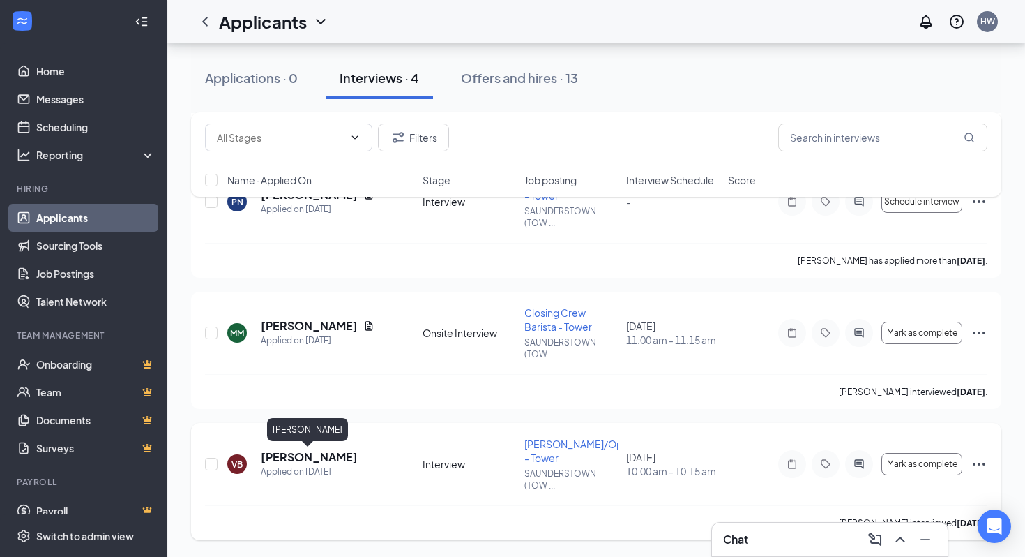
click at [315, 458] on h5 "[PERSON_NAME]" at bounding box center [309, 456] width 97 height 15
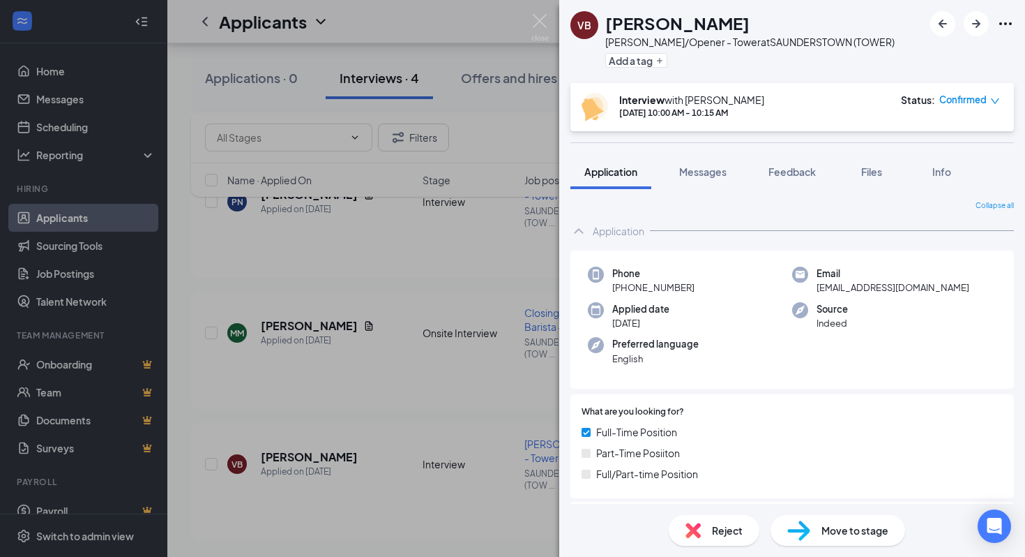
click at [343, 364] on div "[PERSON_NAME] [PERSON_NAME]/Opener - Tower at [GEOGRAPHIC_DATA] (TOWER) Add a t…" at bounding box center [512, 278] width 1025 height 557
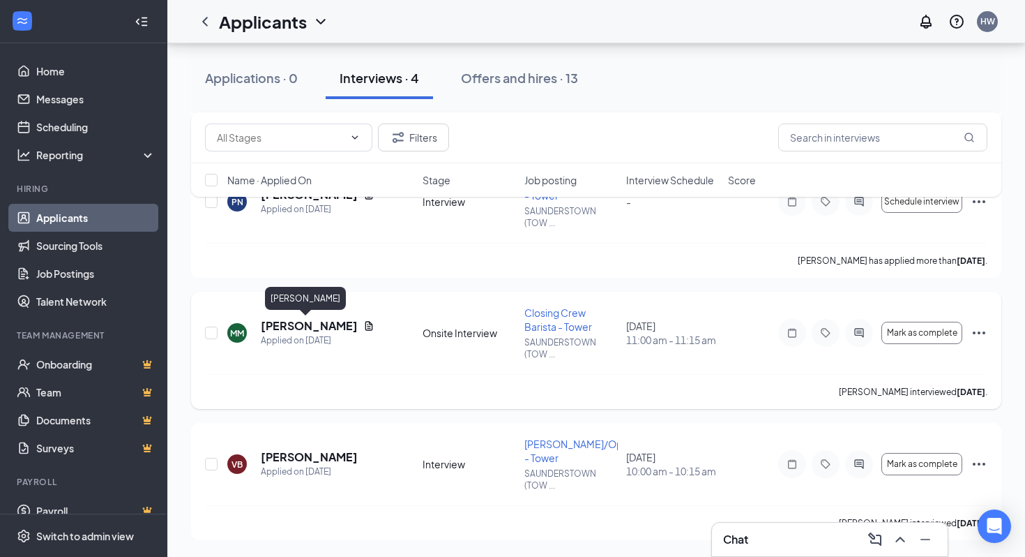
click at [318, 328] on h5 "[PERSON_NAME]" at bounding box center [309, 325] width 97 height 15
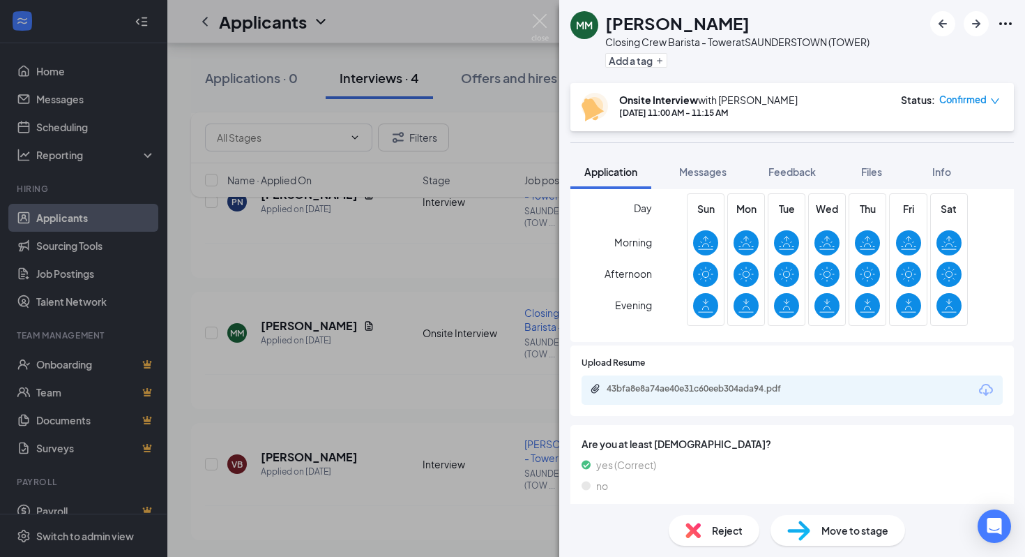
scroll to position [183, 0]
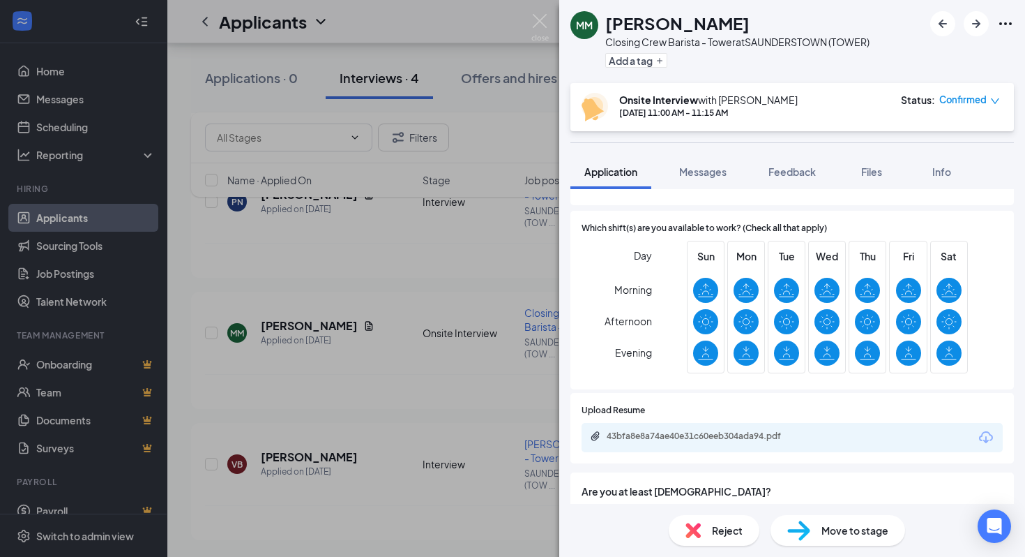
click at [484, 397] on div "MM [PERSON_NAME] Closing Crew Barista - Tower at [GEOGRAPHIC_DATA] (TOWER) Add …" at bounding box center [512, 278] width 1025 height 557
